Goal: Task Accomplishment & Management: Use online tool/utility

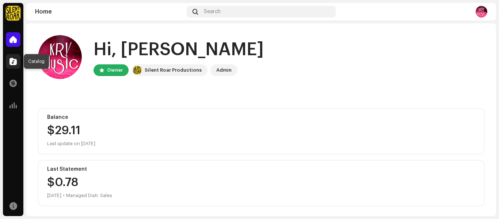
click at [13, 59] on span at bounding box center [13, 61] width 7 height 6
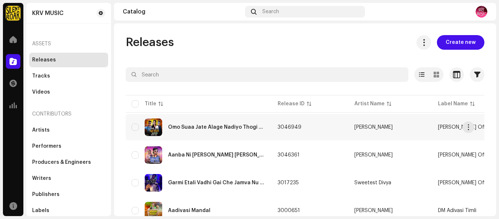
click at [228, 129] on div "Omo Suaa Jate Alage Nadiyo Thogi Khay" at bounding box center [217, 127] width 98 height 5
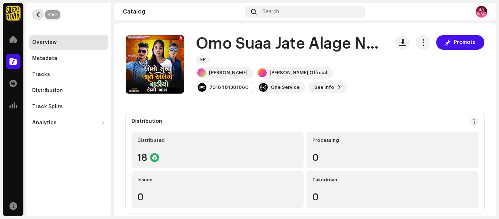
click at [36, 17] on span "button" at bounding box center [37, 15] width 5 height 6
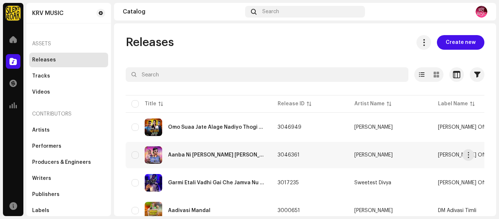
click at [217, 159] on div "Aanba Ni [PERSON_NAME] [PERSON_NAME] [PERSON_NAME]" at bounding box center [199, 155] width 134 height 18
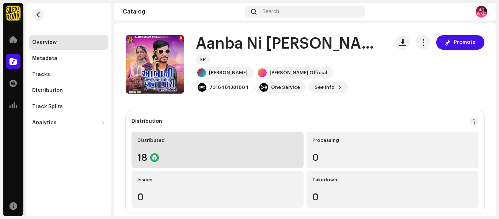
click at [215, 157] on div "18" at bounding box center [217, 158] width 160 height 10
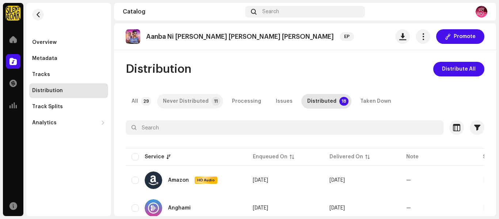
click at [205, 103] on div "Never Distributed" at bounding box center [186, 101] width 46 height 15
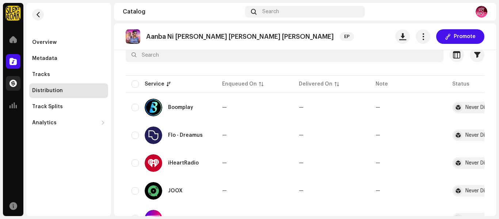
scroll to position [73, 0]
click at [11, 40] on span at bounding box center [13, 40] width 7 height 6
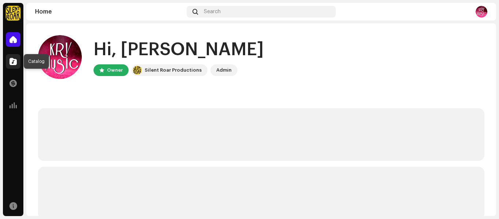
click at [19, 65] on div at bounding box center [13, 61] width 15 height 15
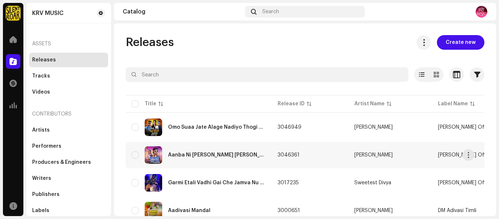
click at [188, 158] on div "Aanba Ni [PERSON_NAME] [PERSON_NAME] [PERSON_NAME]" at bounding box center [199, 155] width 134 height 18
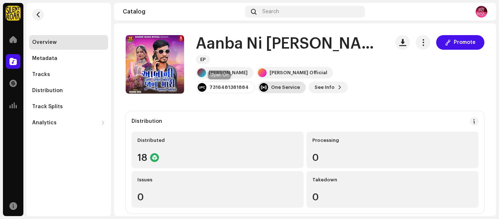
click at [258, 91] on div "One Service" at bounding box center [282, 87] width 48 height 12
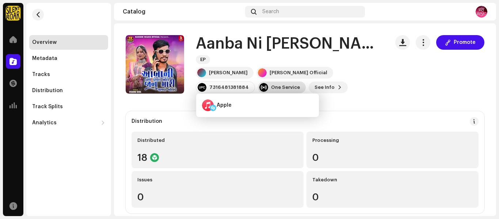
click at [271, 90] on div "One Service" at bounding box center [285, 87] width 29 height 6
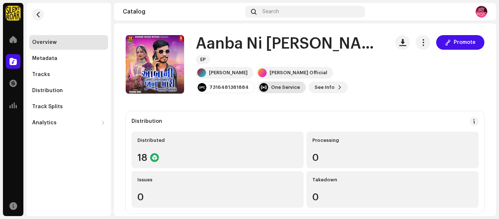
click at [271, 90] on div "One Service" at bounding box center [285, 87] width 29 height 6
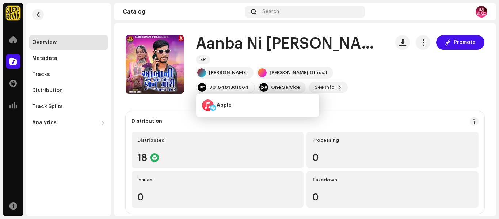
drag, startPoint x: 330, startPoint y: 95, endPoint x: 354, endPoint y: 83, distance: 27.0
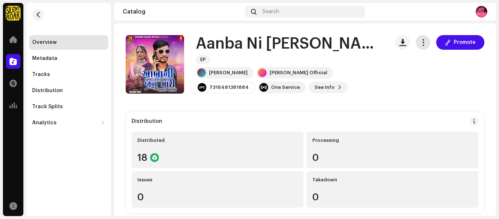
click at [424, 42] on button "button" at bounding box center [423, 42] width 15 height 15
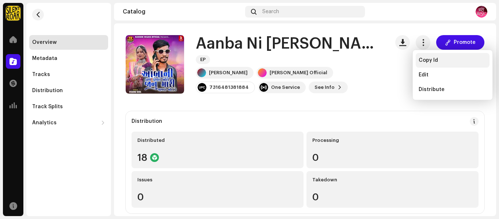
click at [431, 57] on div "Copy Id" at bounding box center [453, 60] width 74 height 15
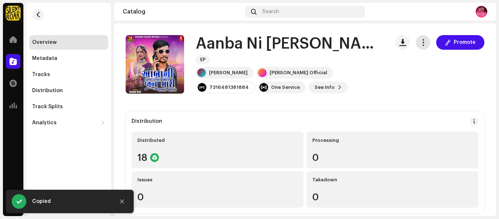
click at [422, 44] on span "button" at bounding box center [423, 42] width 7 height 6
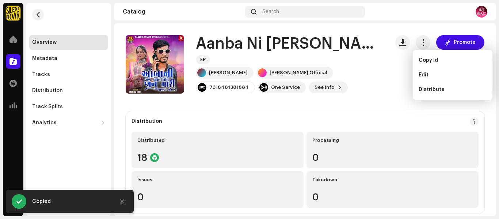
click at [390, 88] on div "Aanba Ni [PERSON_NAME] [PERSON_NAME] [PERSON_NAME] Bolave EP [PERSON_NAME] [PER…" at bounding box center [305, 64] width 359 height 58
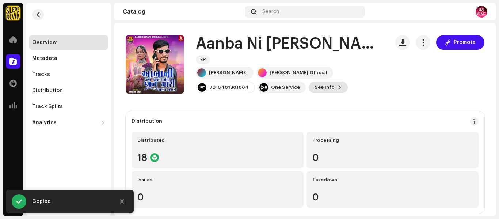
click at [338, 90] on span at bounding box center [340, 87] width 4 height 6
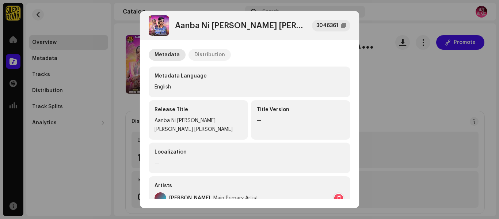
click at [216, 60] on div "Distribution" at bounding box center [209, 55] width 31 height 12
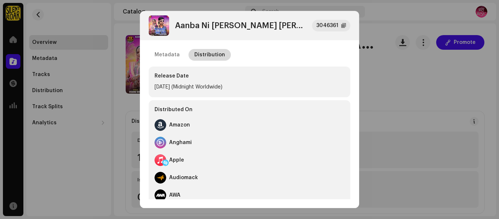
click at [206, 52] on div "Distribution" at bounding box center [209, 55] width 31 height 12
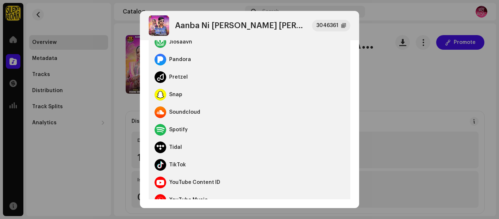
scroll to position [247, 0]
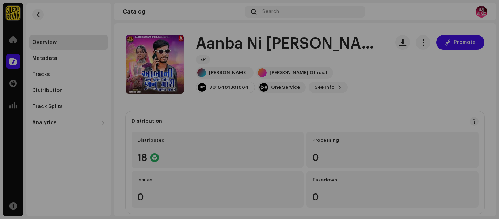
click at [441, 57] on div "Aanba Ni [PERSON_NAME] [PERSON_NAME] [PERSON_NAME] Bolave 3046361 Metadata Dist…" at bounding box center [249, 109] width 499 height 219
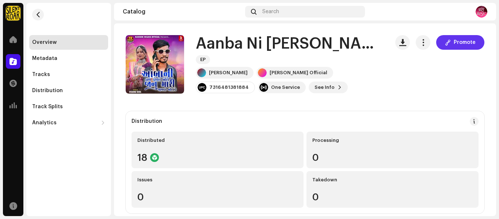
click at [458, 43] on span "Promote" at bounding box center [465, 42] width 22 height 15
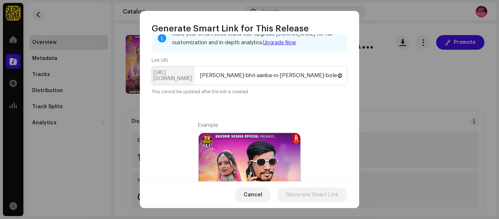
scroll to position [0, 0]
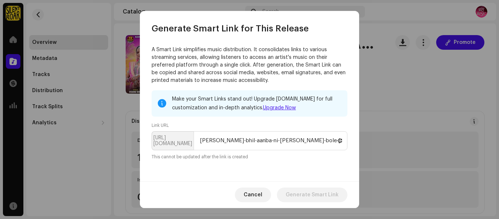
click at [238, 117] on div "Make your Smart Links stand out! Upgrade [DOMAIN_NAME] for full customization a…" at bounding box center [250, 125] width 196 height 70
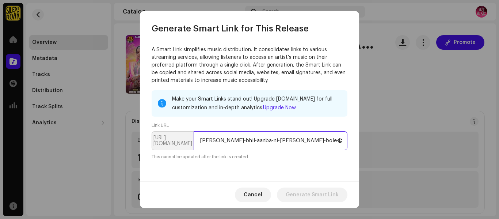
click at [240, 137] on input "[PERSON_NAME]-bhil-aanba-ni-[PERSON_NAME]-bole-janu-[PERSON_NAME]-bolave" at bounding box center [271, 140] width 154 height 19
click at [307, 143] on input "[PERSON_NAME]-bhil-aanba-ni-[PERSON_NAME]-bole-janu-[PERSON_NAME]-bolave" at bounding box center [271, 140] width 154 height 19
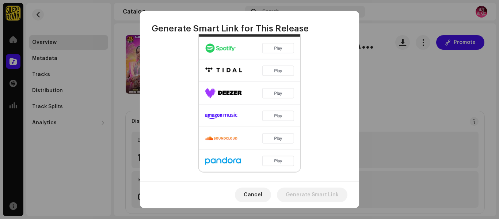
click at [246, 98] on img at bounding box center [250, 104] width 102 height 135
click at [281, 49] on img at bounding box center [250, 104] width 102 height 135
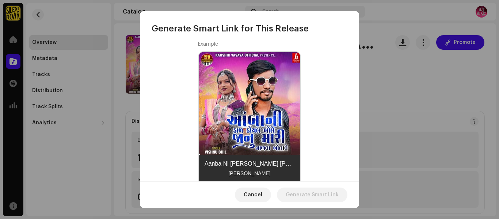
click at [264, 94] on img at bounding box center [250, 103] width 103 height 103
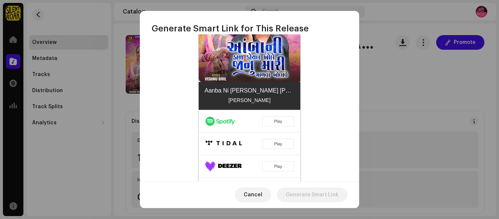
click at [243, 119] on img at bounding box center [250, 177] width 102 height 135
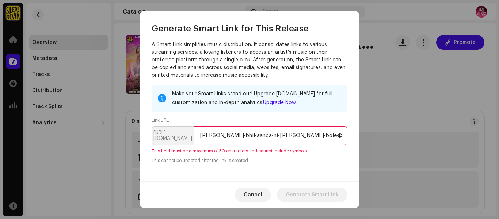
scroll to position [0, 0]
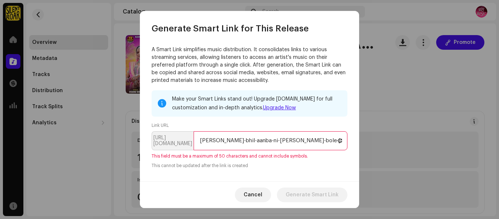
click at [185, 141] on p-inputgroup-addon "[URL][DOMAIN_NAME]" at bounding box center [173, 140] width 42 height 19
click at [175, 144] on p-inputgroup-addon "[URL][DOMAIN_NAME]" at bounding box center [173, 140] width 42 height 19
click at [255, 140] on input "[PERSON_NAME]-bhil-aanba-ni-[PERSON_NAME]-bole-janu-[PERSON_NAME]-bolave" at bounding box center [271, 140] width 154 height 19
click at [338, 140] on span at bounding box center [340, 141] width 4 height 6
click at [333, 140] on input "[PERSON_NAME]-bhil-aanba-ni-[PERSON_NAME]-bole-janu-[PERSON_NAME]-bolave" at bounding box center [271, 140] width 154 height 19
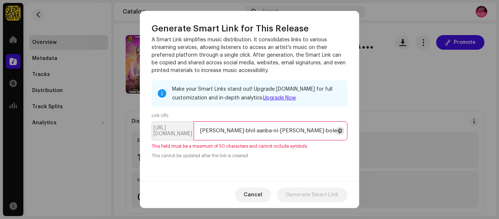
scroll to position [37, 0]
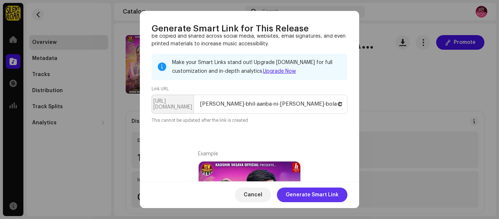
click at [331, 191] on span "Generate Smart Link" at bounding box center [312, 194] width 53 height 15
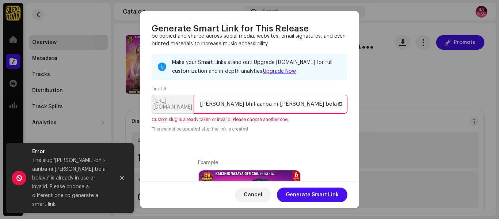
click at [316, 106] on input "[PERSON_NAME]-bhil-aanba-ni-[PERSON_NAME]-bola-bolave" at bounding box center [271, 104] width 154 height 19
type input "[PERSON_NAME]-bhil-aanba-ni-[PERSON_NAME]-bola"
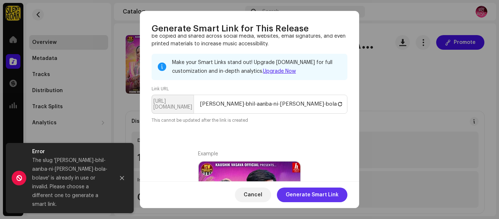
click at [330, 197] on span "Generate Smart Link" at bounding box center [312, 194] width 53 height 15
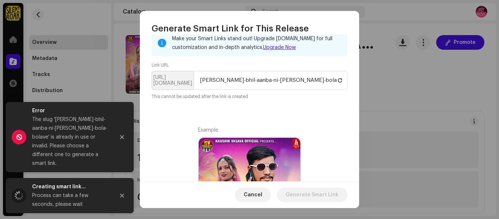
scroll to position [73, 0]
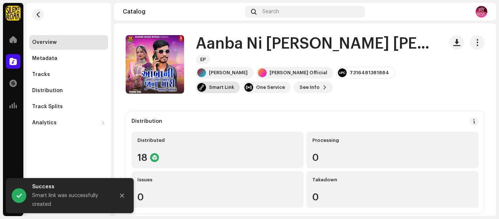
click at [234, 84] on div "Smart Link" at bounding box center [221, 87] width 25 height 6
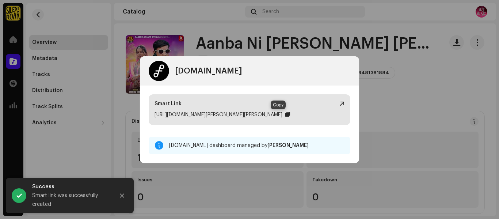
click at [285, 115] on div at bounding box center [287, 114] width 5 height 6
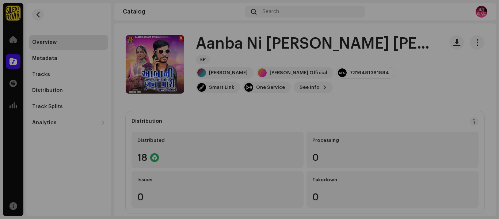
click at [422, 95] on div "[DOMAIN_NAME] Smart Link [URL][DOMAIN_NAME][PERSON_NAME][PERSON_NAME] [DOMAIN_N…" at bounding box center [249, 109] width 499 height 219
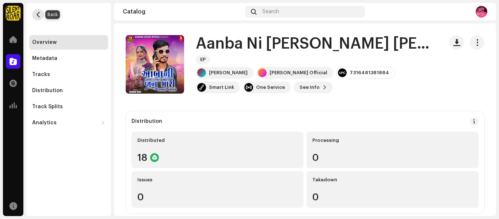
click at [37, 14] on span "button" at bounding box center [37, 15] width 5 height 6
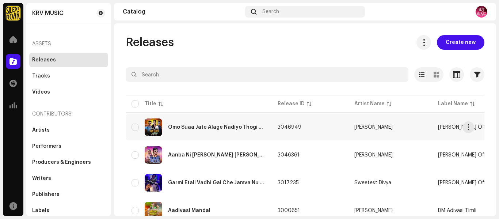
click at [228, 124] on div "Omo Suaa Jate Alage Nadiyo Thogi Khay" at bounding box center [199, 127] width 134 height 18
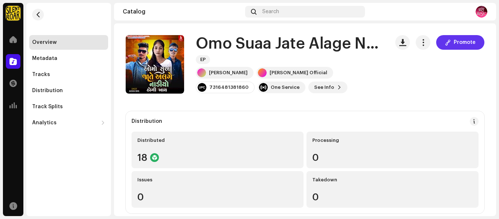
click at [454, 41] on span "Promote" at bounding box center [465, 42] width 22 height 15
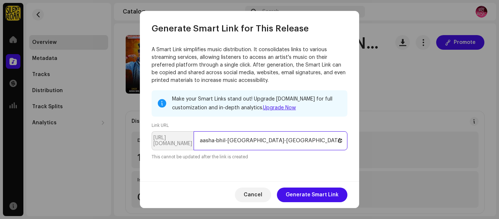
click at [200, 142] on input "aasha-bhil-[GEOGRAPHIC_DATA]-[GEOGRAPHIC_DATA]-jate-alage-[GEOGRAPHIC_DATA]-tho…" at bounding box center [271, 140] width 154 height 19
click at [322, 140] on input "Highest-Digital-aasha-bhil-[GEOGRAPHIC_DATA]-[GEOGRAPHIC_DATA]-jate-alage-nadiy…" at bounding box center [271, 140] width 154 height 19
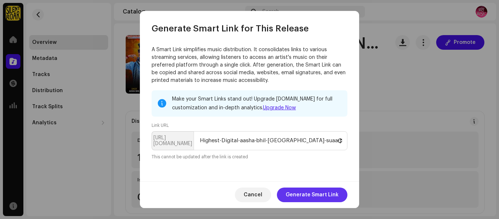
click at [320, 191] on span "Generate Smart Link" at bounding box center [312, 194] width 53 height 15
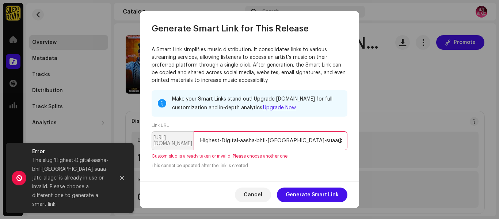
click at [322, 141] on input "Highest-Digital-aasha-bhil-[GEOGRAPHIC_DATA]-suaa-jate-alage" at bounding box center [271, 140] width 154 height 19
type input "Highest-Digital-aasha-bhil-[GEOGRAPHIC_DATA]-[GEOGRAPHIC_DATA]-jate-"
click at [324, 193] on span "Generate Smart Link" at bounding box center [312, 194] width 53 height 15
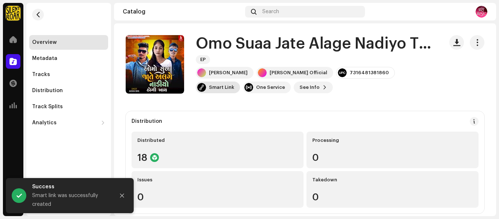
click at [206, 83] on div at bounding box center [201, 87] width 9 height 9
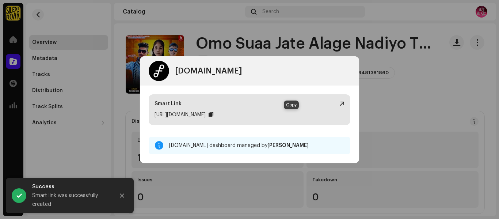
click at [213, 111] on div at bounding box center [211, 114] width 5 height 6
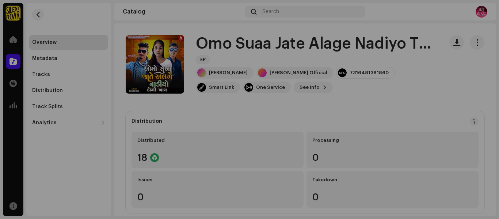
click at [387, 98] on div "[DOMAIN_NAME] Smart Link [URL][DOMAIN_NAME] [DOMAIN_NAME] dashboard managed by …" at bounding box center [249, 109] width 499 height 219
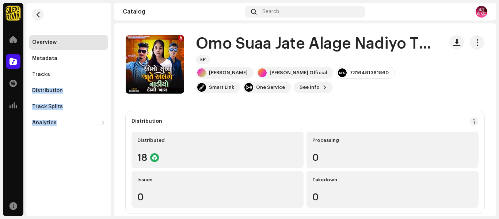
drag, startPoint x: 48, startPoint y: 73, endPoint x: 50, endPoint y: 148, distance: 75.3
click at [57, 160] on div "Overview Metadata Tracks Distribution Track Splits Analytics Consumption Engage…" at bounding box center [68, 109] width 85 height 213
click at [43, 134] on div "Overview Metadata Tracks Distribution Track Splits Analytics Consumption Engage…" at bounding box center [68, 109] width 85 height 213
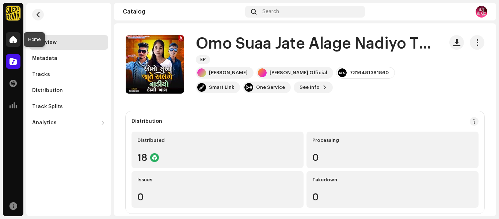
click at [15, 39] on span at bounding box center [13, 40] width 7 height 6
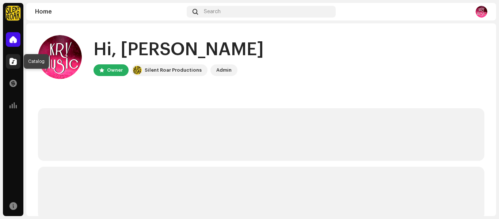
click at [20, 65] on div at bounding box center [13, 61] width 15 height 15
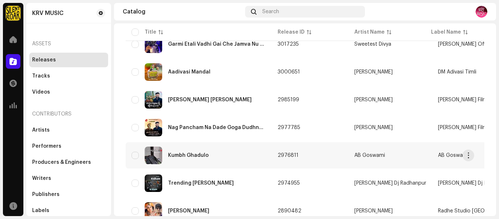
scroll to position [146, 0]
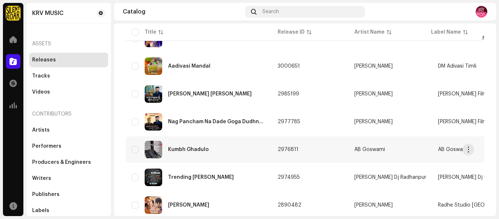
click at [190, 148] on div "Kumbh Ghadulo" at bounding box center [188, 149] width 41 height 5
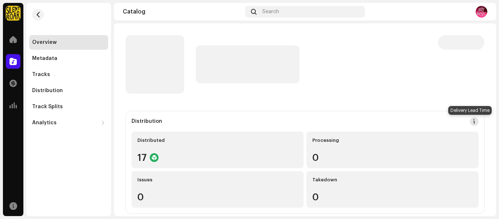
click at [472, 119] on span at bounding box center [474, 121] width 5 height 6
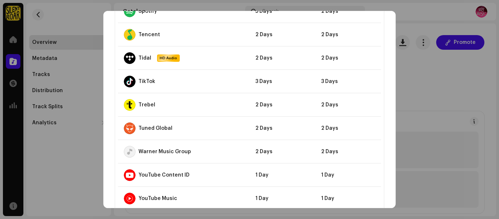
scroll to position [694, 0]
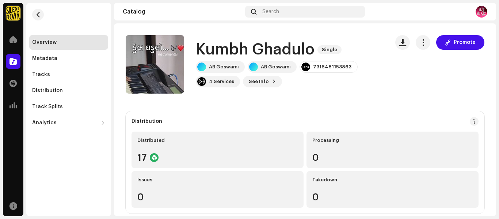
click at [432, 86] on div "DSP Guidelines for Delivery Lead Time We usually deliver your releases within h…" at bounding box center [249, 109] width 499 height 219
click at [470, 120] on button at bounding box center [474, 121] width 9 height 9
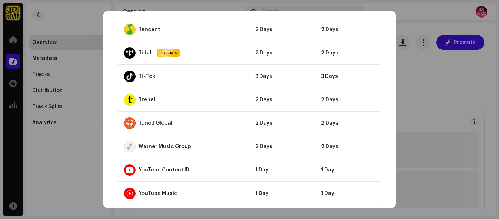
scroll to position [718, 0]
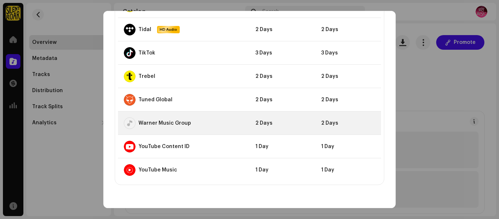
drag, startPoint x: 225, startPoint y: 121, endPoint x: 199, endPoint y: 127, distance: 26.7
click at [199, 127] on div "Warner Music Group" at bounding box center [184, 123] width 120 height 12
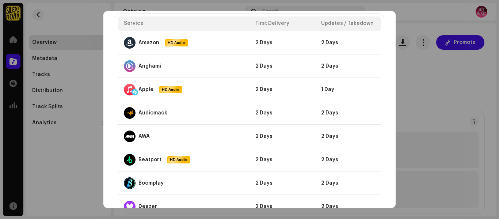
scroll to position [0, 0]
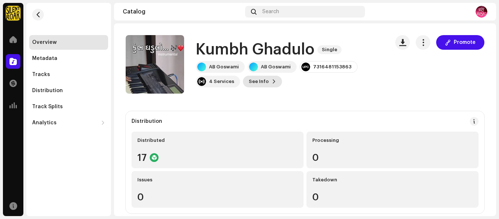
click at [259, 84] on span "See Info" at bounding box center [259, 81] width 20 height 15
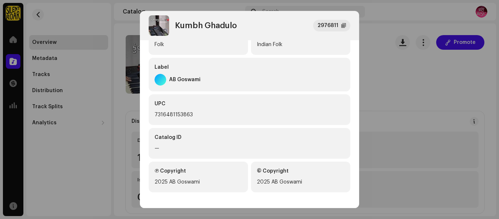
scroll to position [196, 0]
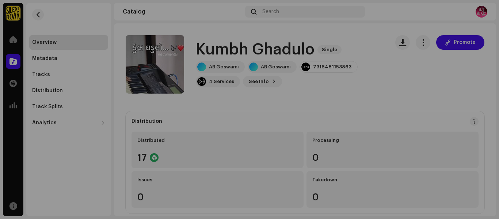
click at [440, 101] on div "Kumbh Ghadulo 2976811 Metadata Distribution Metadata Language English Release T…" at bounding box center [249, 109] width 499 height 219
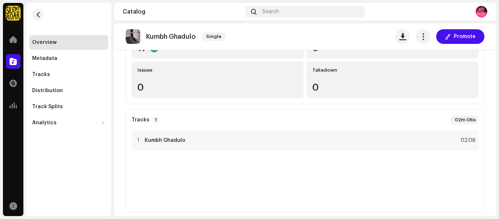
scroll to position [219, 0]
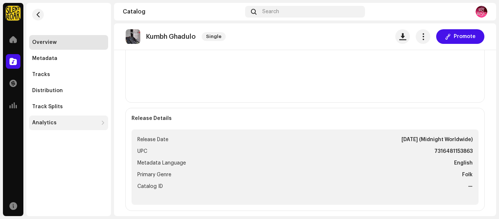
click at [69, 127] on div "Analytics" at bounding box center [68, 122] width 79 height 15
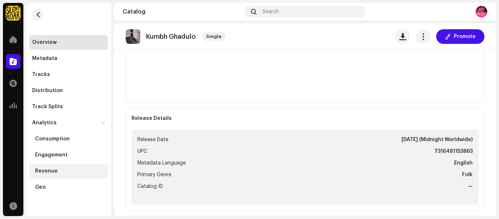
click at [66, 173] on div "Revenue" at bounding box center [70, 171] width 70 height 6
click at [39, 174] on div "Revenue" at bounding box center [46, 171] width 23 height 6
click at [45, 172] on div "Revenue" at bounding box center [46, 171] width 23 height 6
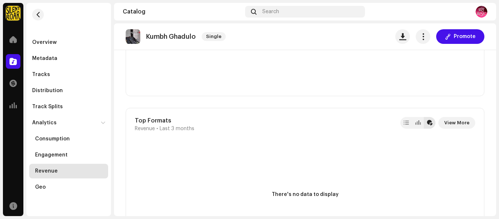
scroll to position [1215, 0]
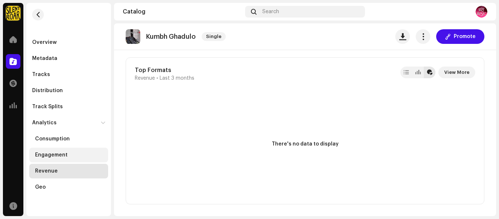
click at [73, 158] on div "Engagement" at bounding box center [68, 155] width 79 height 15
click at [61, 155] on div "Engagement" at bounding box center [51, 155] width 33 height 6
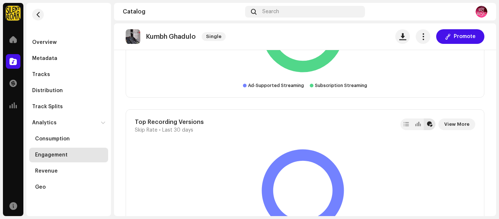
scroll to position [1489, 0]
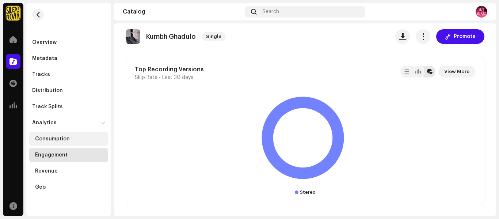
click at [62, 142] on div "Consumption" at bounding box center [68, 139] width 79 height 15
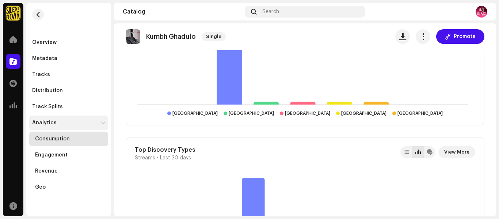
scroll to position [731, 0]
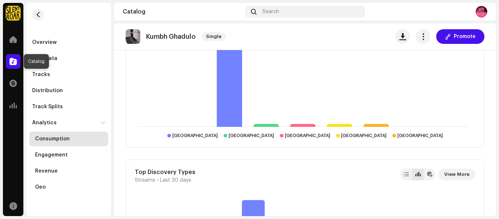
click at [16, 67] on div at bounding box center [13, 61] width 15 height 15
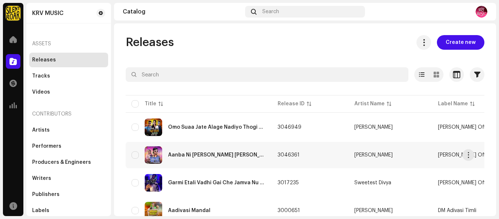
click at [260, 155] on div "Aanba Ni [PERSON_NAME] [PERSON_NAME] [PERSON_NAME]" at bounding box center [217, 154] width 98 height 5
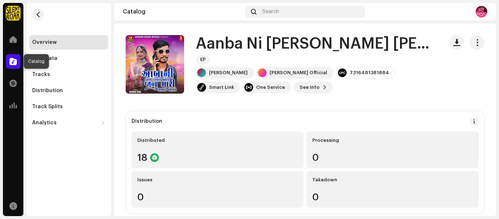
click at [12, 61] on span at bounding box center [13, 61] width 7 height 6
